Goal: Task Accomplishment & Management: Complete application form

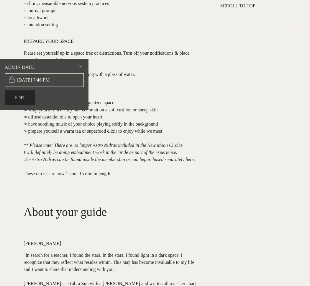
scroll to position [264, 0]
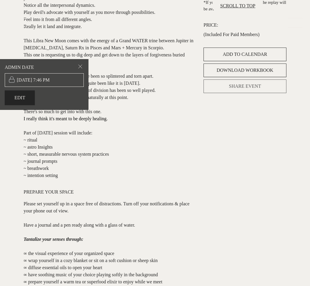
click at [253, 90] on span "SHARE EVENT" at bounding box center [245, 86] width 32 height 7
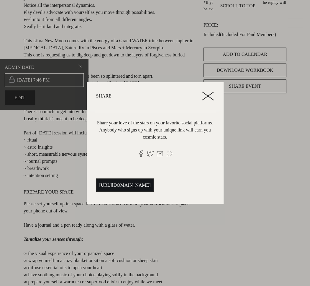
click at [151, 188] on span "https://attunetothemoon.com/libra-nm-2025?ref=34rJgpubQPPxXEEGmPfFHSpvxsZ2" at bounding box center [125, 185] width 51 height 7
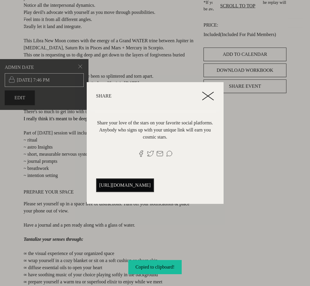
click at [214, 93] on icon at bounding box center [208, 96] width 12 height 9
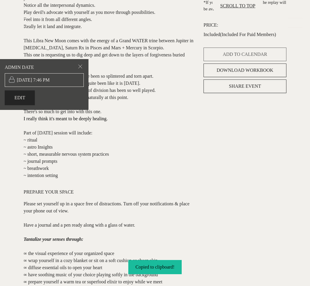
click at [240, 58] on span "ADD TO CALENDAR" at bounding box center [245, 54] width 45 height 7
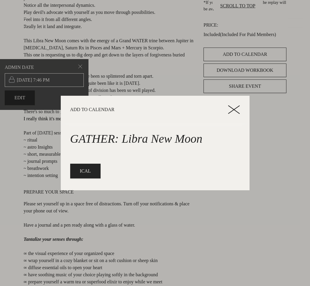
click at [238, 112] on icon at bounding box center [234, 109] width 12 height 9
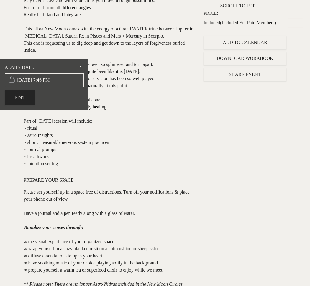
scroll to position [0, 0]
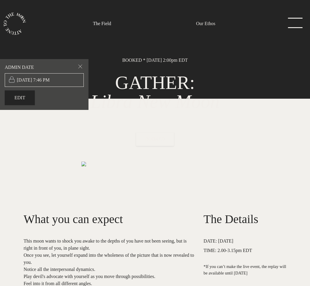
click at [104, 23] on link "The Field" at bounding box center [102, 23] width 18 height 7
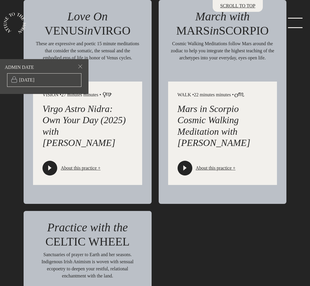
scroll to position [1275, 0]
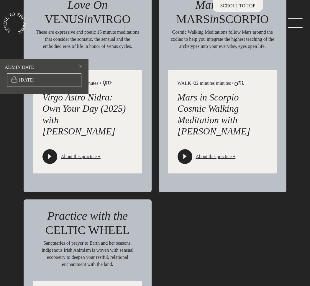
click at [187, 159] on icon "play-button" at bounding box center [185, 157] width 6 height 6
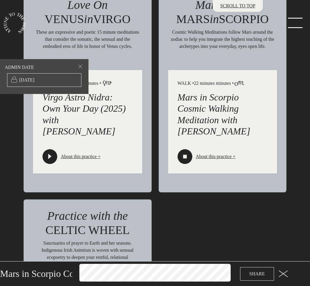
click at [282, 272] on icon at bounding box center [283, 273] width 9 height 7
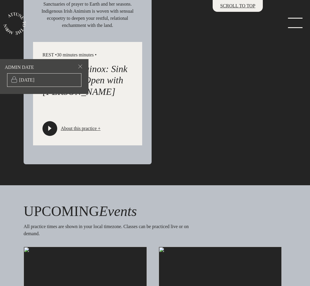
scroll to position [1669, 0]
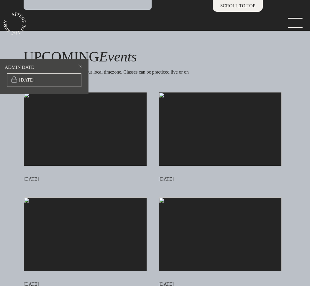
click at [99, 150] on img at bounding box center [85, 129] width 123 height 74
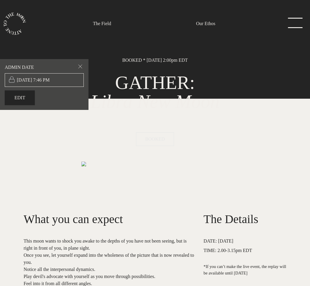
click at [157, 139] on span "BOOKED" at bounding box center [155, 139] width 20 height 7
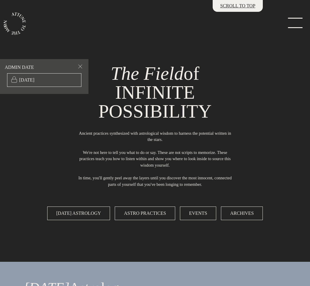
scroll to position [1669, 0]
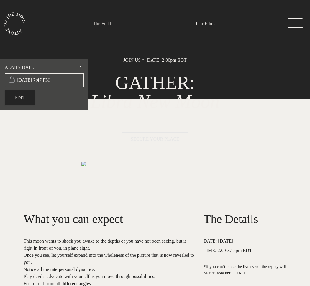
click at [159, 140] on span "SECURE YOUR PLACE" at bounding box center [155, 138] width 49 height 5
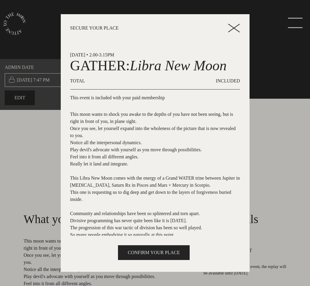
click at [152, 249] on button "CONFIRM YOUR PLACE" at bounding box center [153, 252] width 71 height 15
click at [164, 251] on span "CONFIRM YOUR PLACE" at bounding box center [154, 252] width 52 height 7
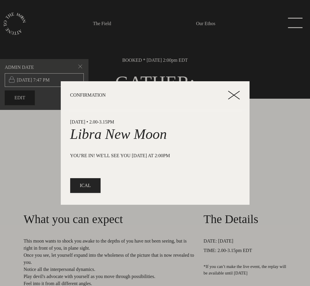
click at [235, 92] on icon at bounding box center [234, 95] width 12 height 9
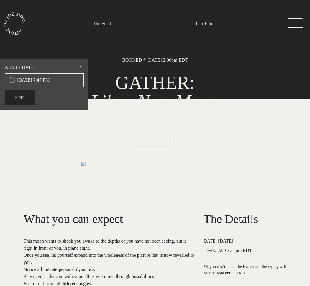
click at [297, 23] on link "menu" at bounding box center [294, 24] width 30 height 12
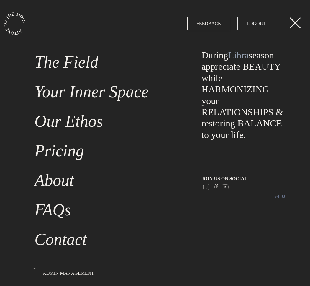
click at [266, 27] on link "LOGOUT" at bounding box center [257, 24] width 38 height 14
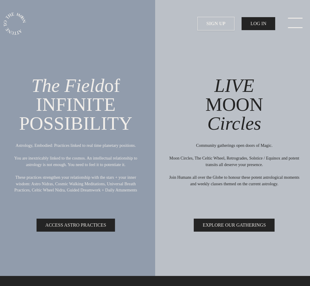
click at [298, 27] on link "menu" at bounding box center [294, 24] width 30 height 12
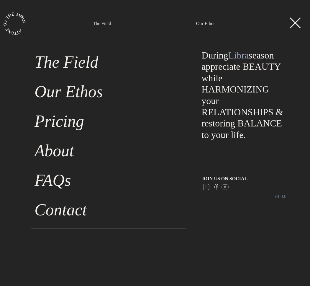
click at [298, 24] on link "menu" at bounding box center [294, 24] width 30 height 12
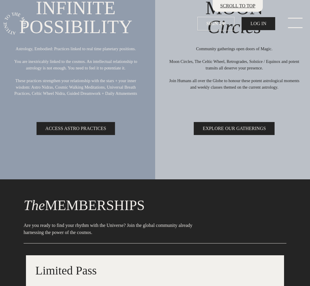
scroll to position [129, 0]
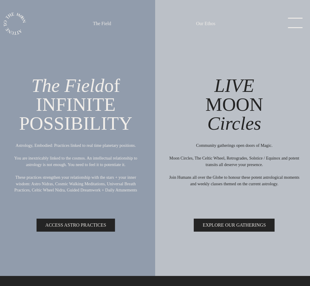
click at [297, 24] on link "menu" at bounding box center [294, 24] width 30 height 12
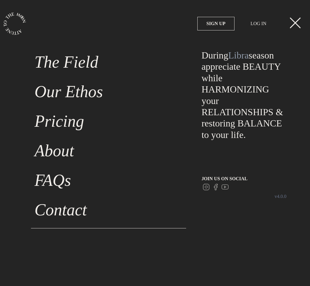
click at [296, 22] on link "menu" at bounding box center [294, 24] width 30 height 12
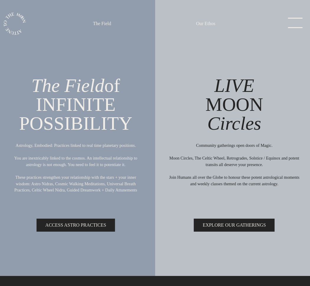
click at [304, 26] on link "menu" at bounding box center [294, 24] width 30 height 12
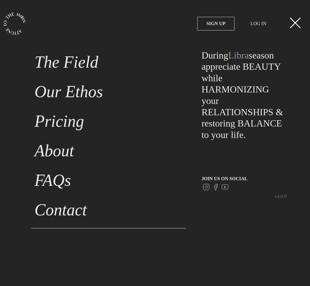
click at [214, 24] on strong "SIGN UP" at bounding box center [216, 23] width 19 height 7
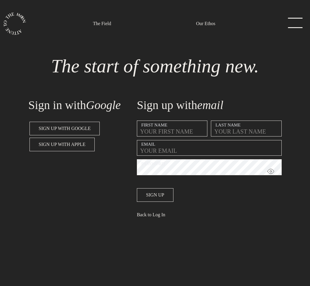
click at [169, 128] on input "text" at bounding box center [172, 128] width 71 height 16
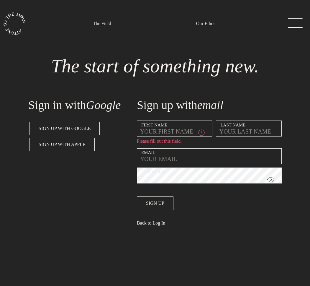
click at [219, 86] on section "Sign in with Google Sign up with Google Sign up with Apple Sign up with email F…" at bounding box center [155, 159] width 263 height 149
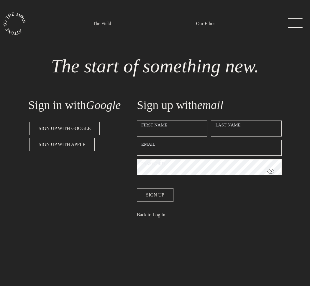
click at [292, 21] on link "menu" at bounding box center [294, 24] width 30 height 12
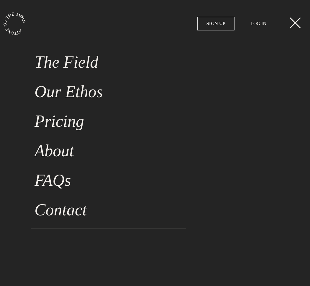
click at [207, 23] on strong "SIGN UP" at bounding box center [216, 23] width 19 height 7
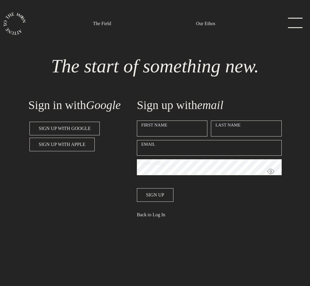
click at [293, 15] on section "The start of something new. Sign in with Google Sign up with Google Sign up wit…" at bounding box center [155, 143] width 310 height 286
click at [293, 23] on link "menu" at bounding box center [294, 24] width 30 height 12
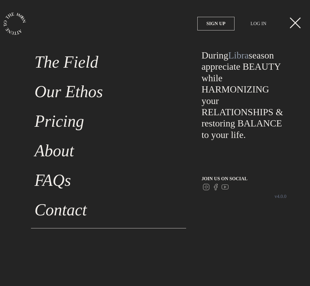
click at [262, 25] on link "LOG IN" at bounding box center [259, 23] width 34 height 13
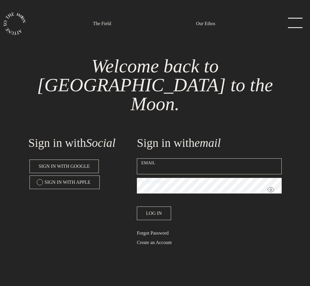
click at [200, 158] on input "email" at bounding box center [209, 166] width 145 height 16
click at [209, 124] on div "Sign in with email Email Password Log In Forgot Password Create an Account" at bounding box center [209, 188] width 152 height 128
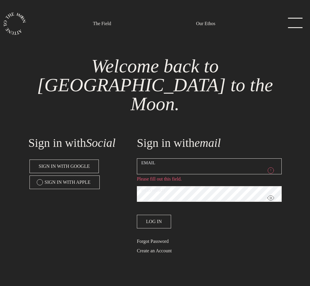
click at [291, 23] on link "menu" at bounding box center [294, 24] width 30 height 12
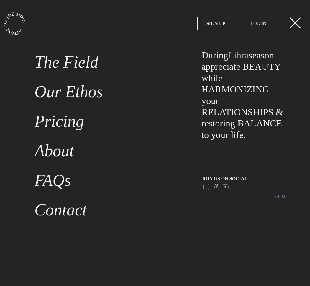
click at [291, 23] on link "menu" at bounding box center [294, 24] width 30 height 12
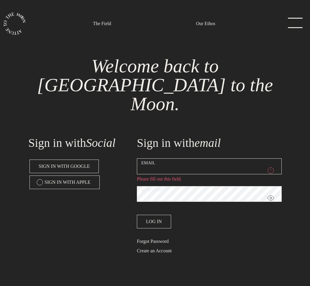
click at [291, 23] on link "menu" at bounding box center [294, 24] width 30 height 12
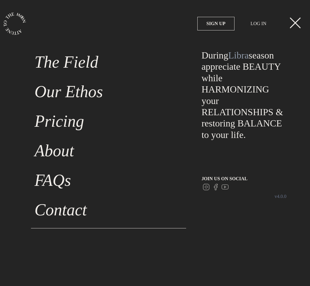
click at [291, 23] on link "menu" at bounding box center [294, 24] width 30 height 12
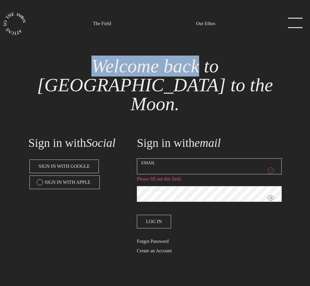
drag, startPoint x: 53, startPoint y: 64, endPoint x: 144, endPoint y: 63, distance: 91.0
click at [144, 63] on h1 "Welcome back to [GEOGRAPHIC_DATA] to the Moon." at bounding box center [155, 85] width 244 height 57
copy h1 "Welcome bac"
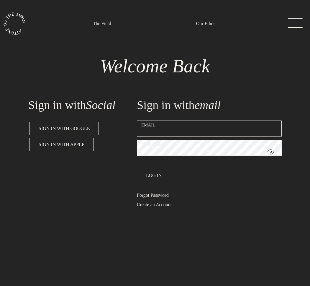
click at [305, 22] on link "menu" at bounding box center [294, 24] width 30 height 12
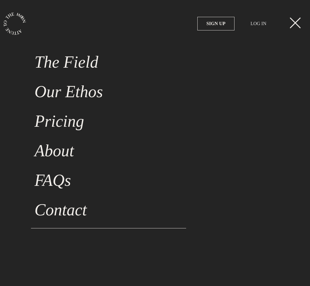
click at [255, 24] on link "LOG IN" at bounding box center [259, 23] width 34 height 13
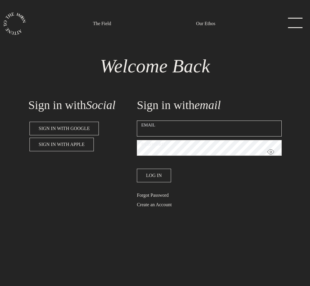
click at [297, 25] on link "menu" at bounding box center [294, 24] width 30 height 12
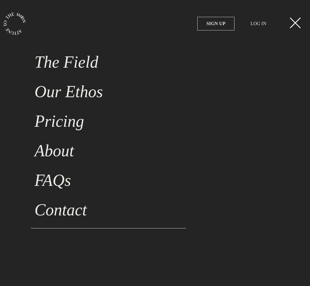
click at [218, 19] on link "SIGN UP" at bounding box center [216, 24] width 37 height 14
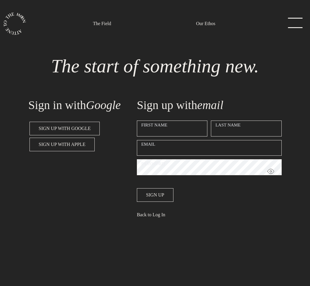
click at [163, 129] on input "text" at bounding box center [172, 128] width 71 height 16
type input "[PERSON_NAME]"
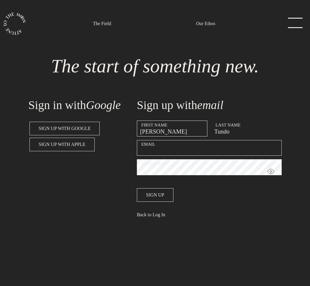
type input "Tundo"
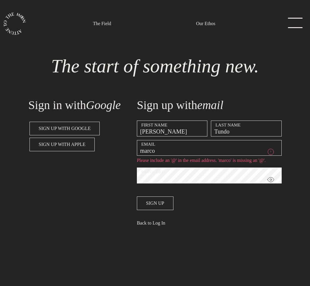
click at [229, 94] on div "Sign up with email First Name [PERSON_NAME] Last Name [PERSON_NAME] Email [PERS…" at bounding box center [209, 159] width 152 height 146
click at [179, 154] on input "marco" at bounding box center [209, 148] width 145 height 16
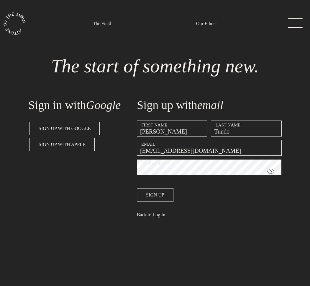
click at [137, 188] on button "Sign up" at bounding box center [155, 195] width 37 height 14
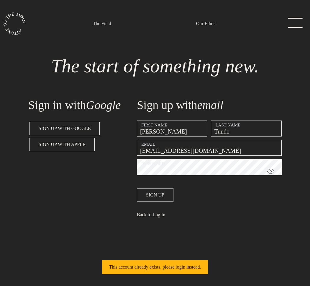
click at [236, 259] on section "The start of something new. Sign in with Google Sign up with Google Sign up wit…" at bounding box center [155, 143] width 310 height 286
click at [175, 154] on input "[EMAIL_ADDRESS][DOMAIN_NAME]" at bounding box center [209, 148] width 145 height 16
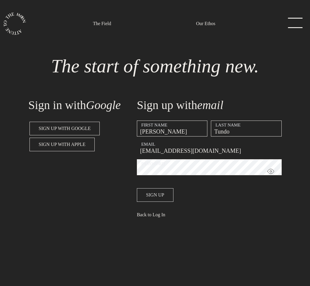
type input "[EMAIL_ADDRESS][DOMAIN_NAME]"
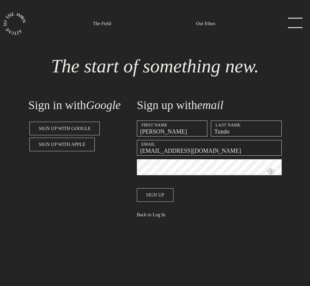
click at [165, 198] on span "Sign up" at bounding box center [155, 194] width 18 height 7
